Goal: Ask a question

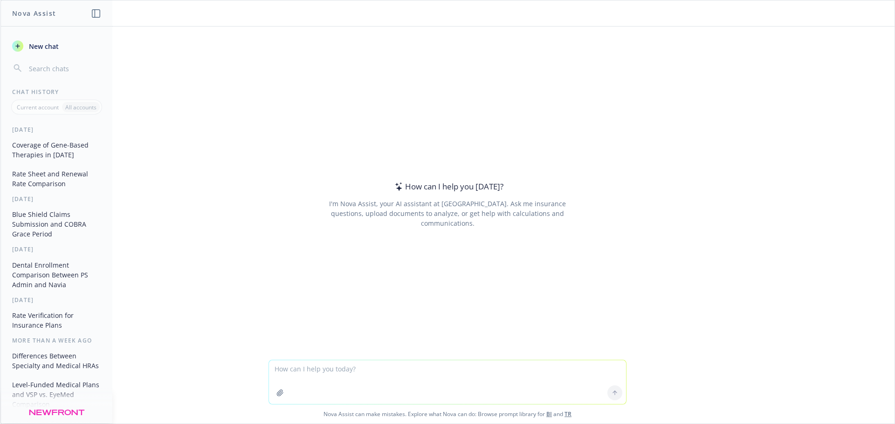
click at [303, 374] on textarea at bounding box center [447, 383] width 357 height 44
type textarea "how would you define an SPD"
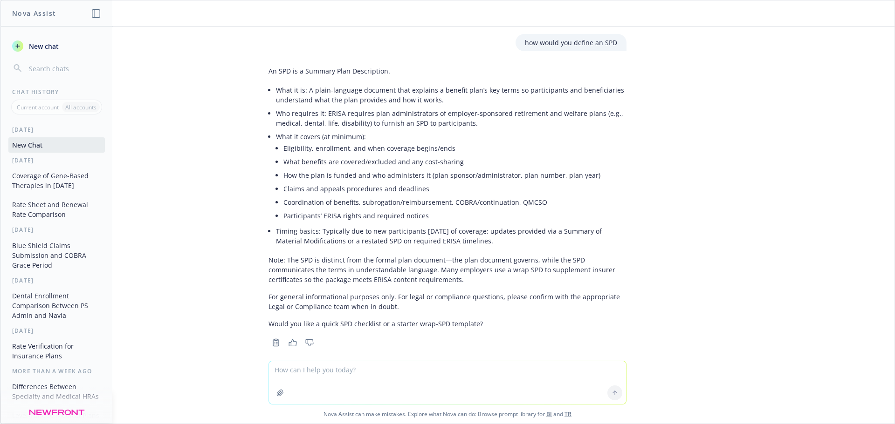
scroll to position [11, 0]
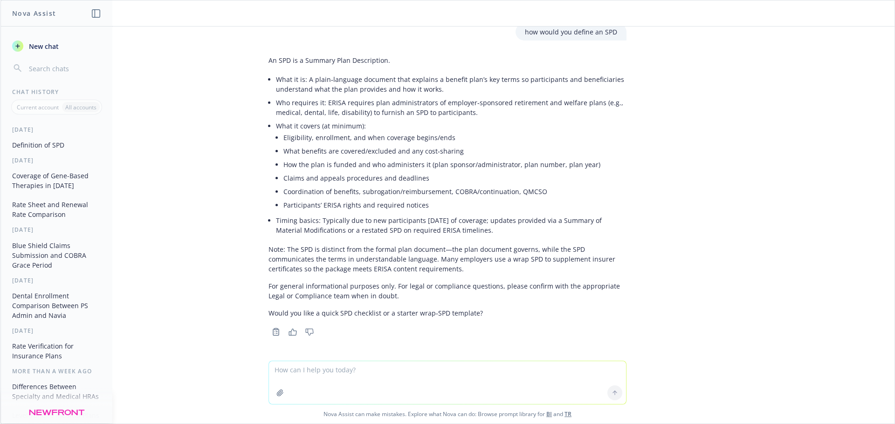
drag, startPoint x: 263, startPoint y: 61, endPoint x: 501, endPoint y: 232, distance: 294.0
click at [501, 232] on div "An SPD is a Summary Plan Description. What it is: A plain‑language document tha…" at bounding box center [447, 187] width 358 height 270
